Goal: Task Accomplishment & Management: Complete application form

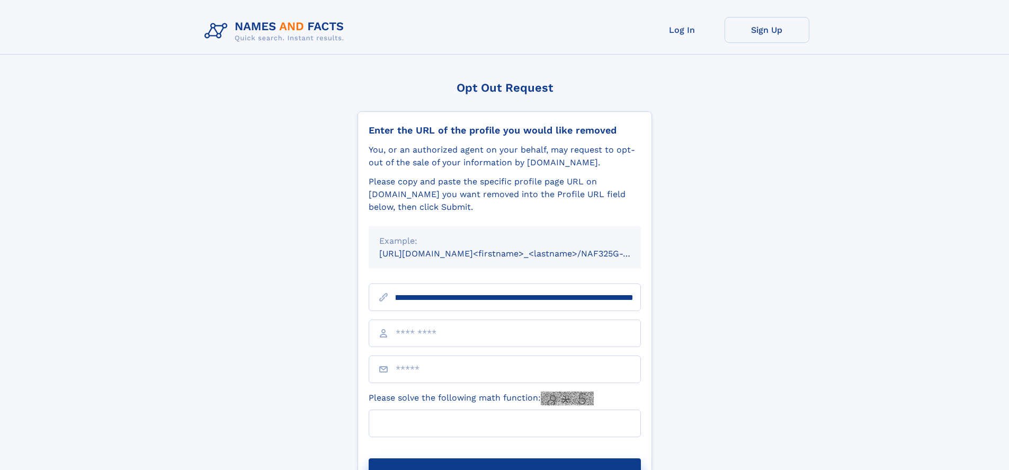
scroll to position [0, 134]
type input "**********"
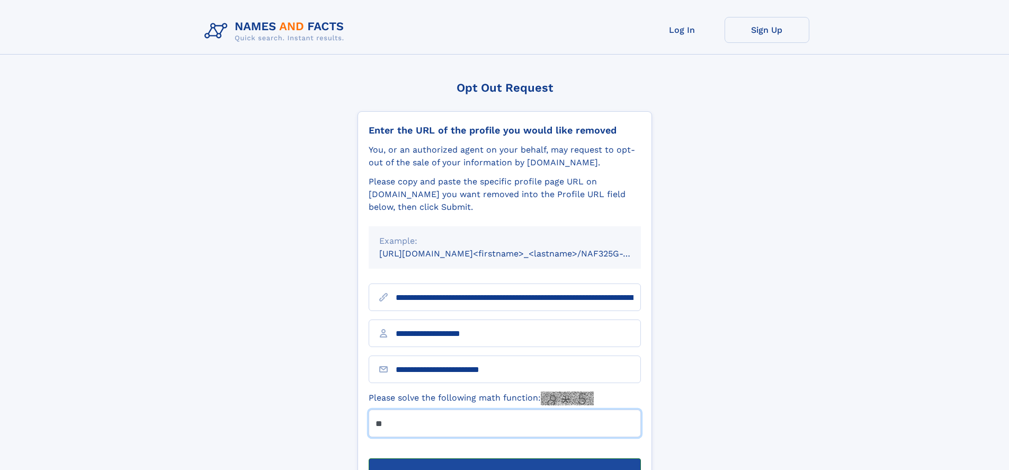
type input "**"
click at [504, 458] on button "Submit Opt Out Request" at bounding box center [505, 475] width 272 height 34
